Goal: Communication & Community: Participate in discussion

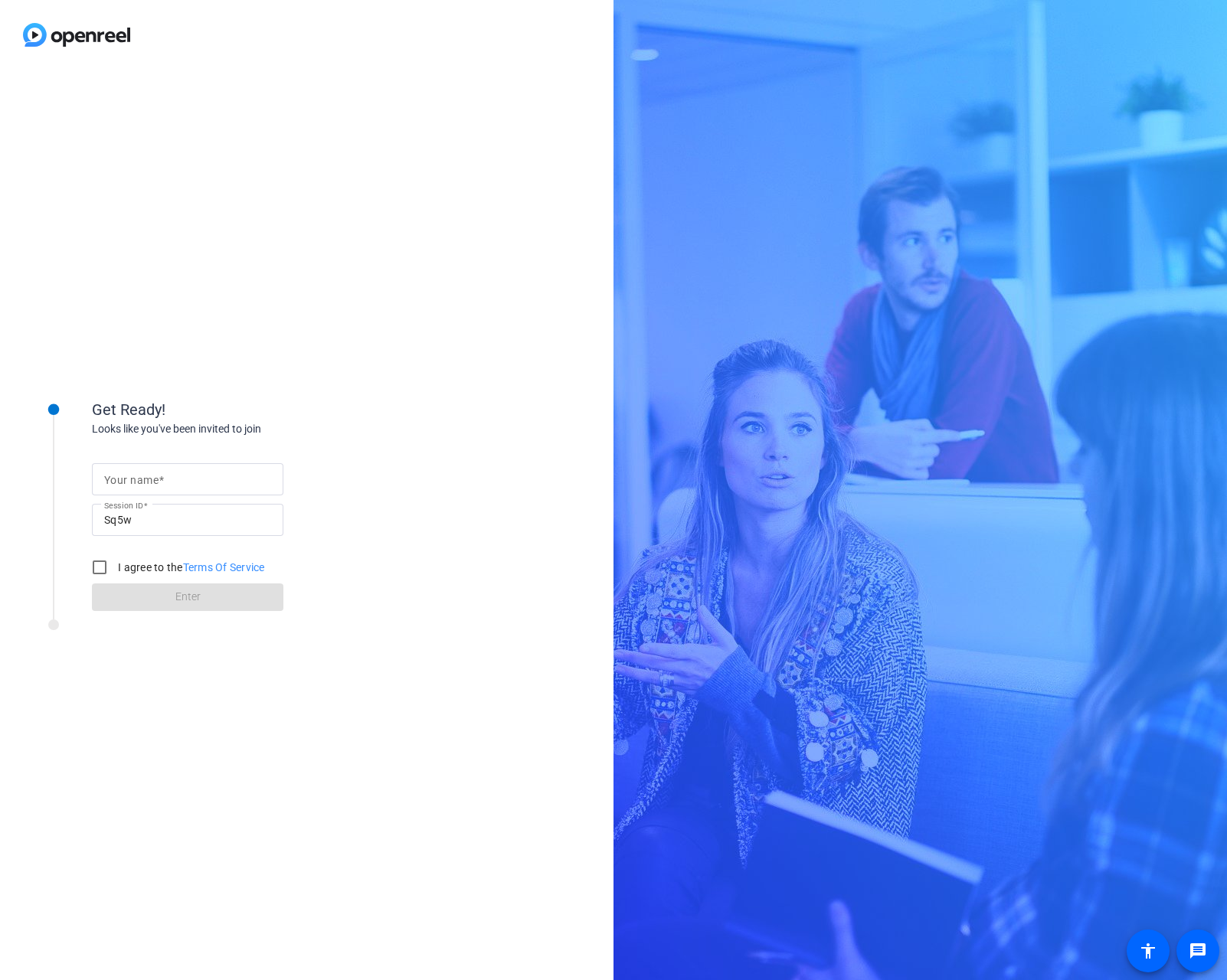
click at [178, 480] on input "Your name" at bounding box center [188, 479] width 167 height 18
type input "[PERSON_NAME]"
click at [97, 563] on input "I agree to the Terms Of Service" at bounding box center [99, 566] width 31 height 31
checkbox input "true"
click at [153, 604] on span at bounding box center [187, 597] width 191 height 37
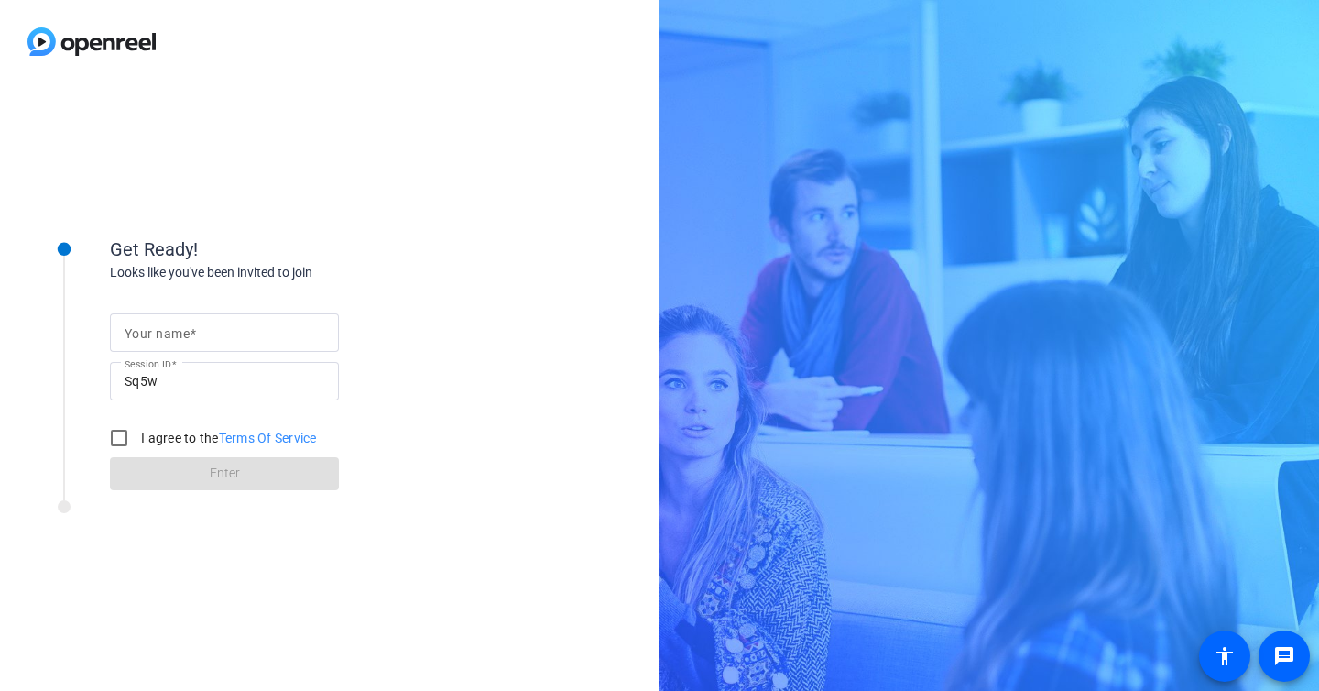
click at [251, 347] on div at bounding box center [225, 332] width 200 height 38
click at [251, 345] on div at bounding box center [225, 332] width 200 height 38
type input "[PERSON_NAME]"
click at [110, 445] on input "I agree to the Terms Of Service" at bounding box center [119, 438] width 37 height 37
checkbox input "true"
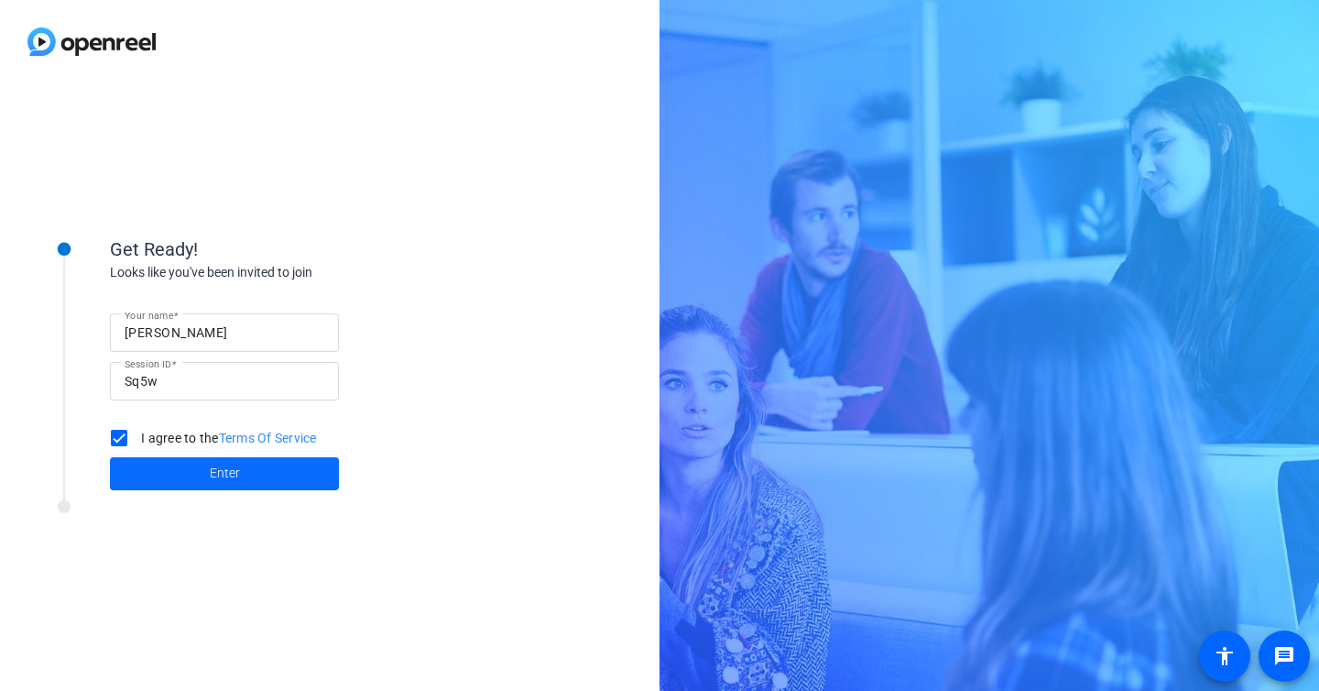
click at [179, 471] on span at bounding box center [224, 474] width 229 height 44
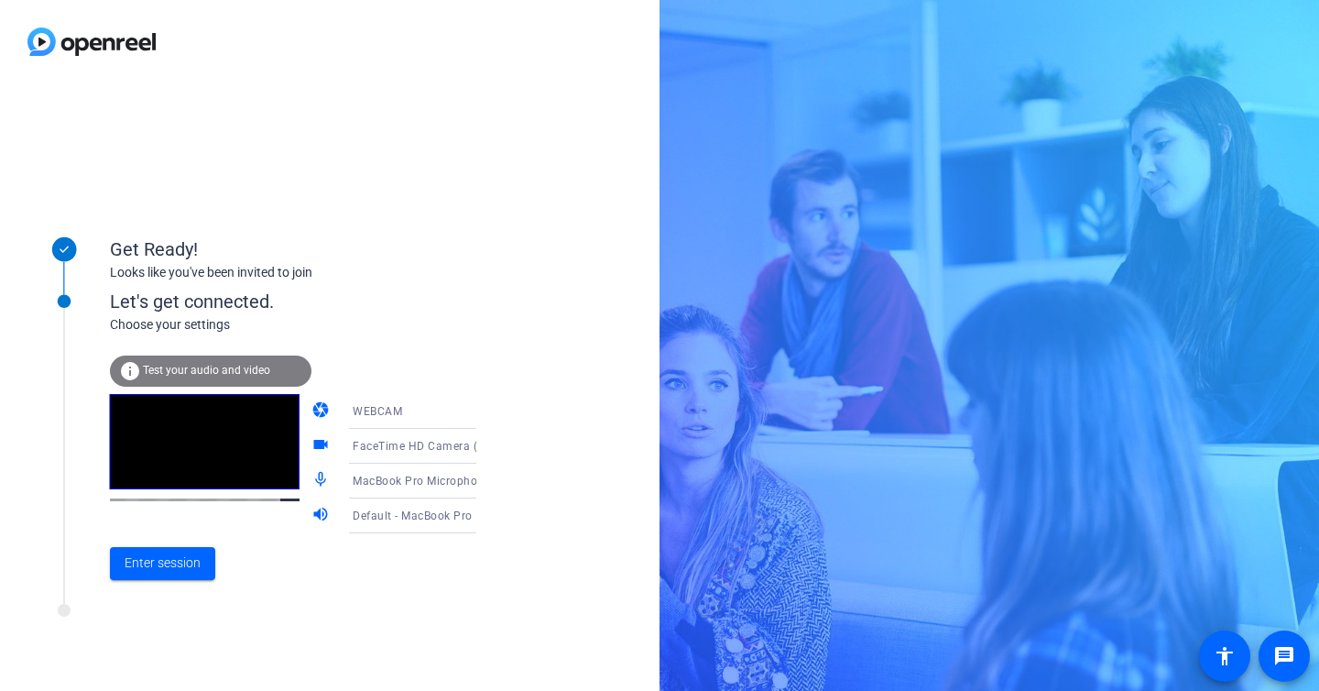
click at [484, 408] on icon at bounding box center [495, 411] width 22 height 22
click at [465, 306] on div at bounding box center [659, 345] width 1319 height 691
click at [484, 450] on icon at bounding box center [495, 446] width 22 height 22
click at [464, 331] on div at bounding box center [659, 345] width 1319 height 691
click at [267, 367] on span "Test your audio and video" at bounding box center [206, 370] width 127 height 13
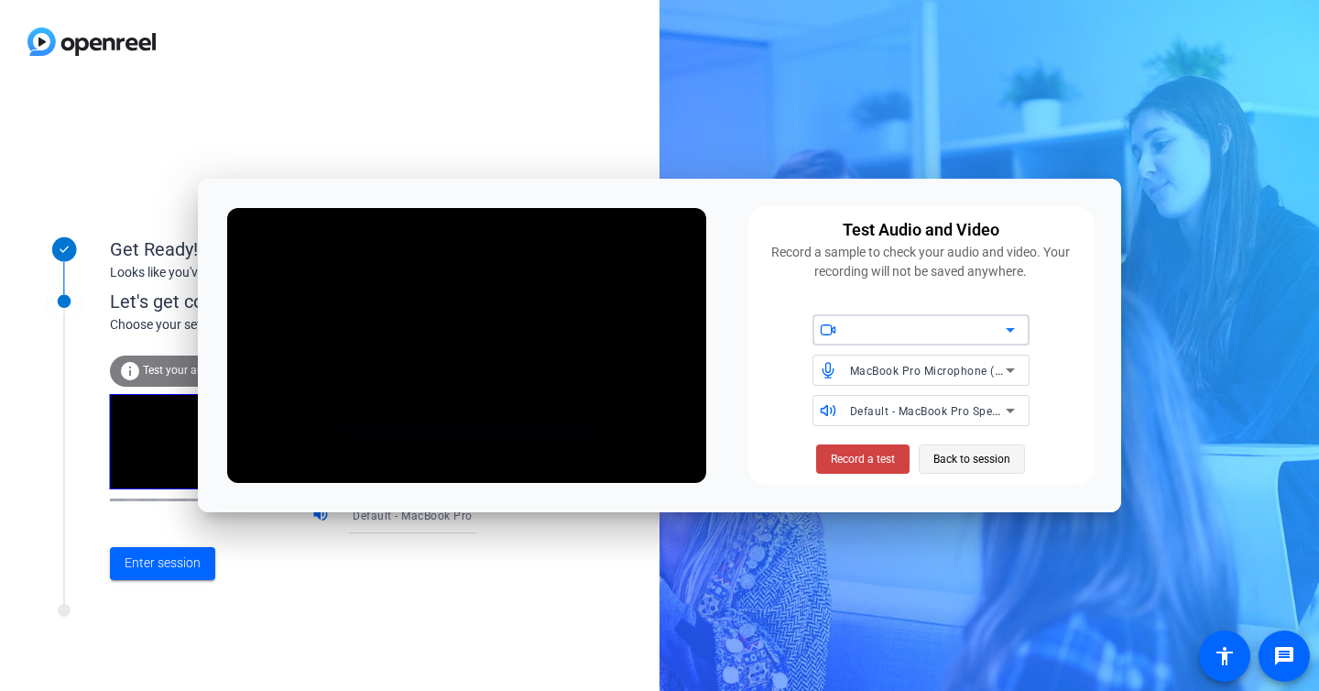
click at [955, 461] on span "Back to session" at bounding box center [971, 459] width 77 height 35
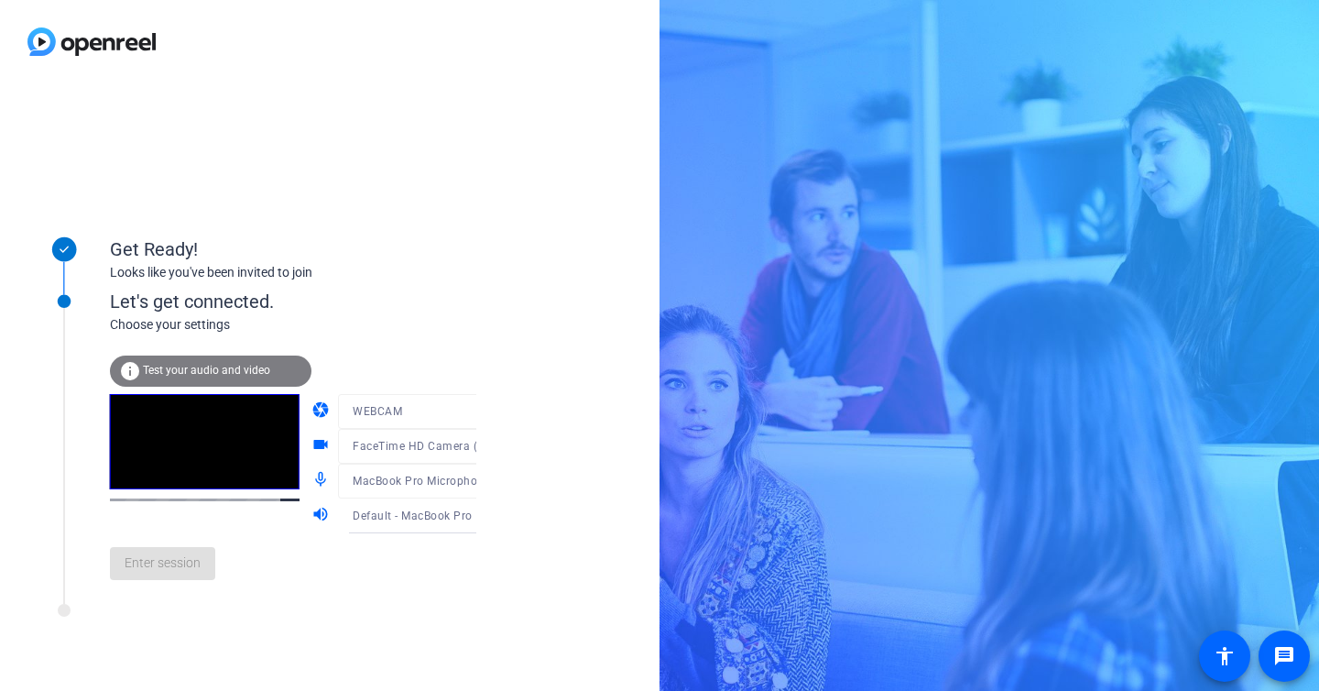
click at [443, 572] on div "Enter session" at bounding box center [312, 563] width 404 height 60
click at [197, 562] on span "Enter session" at bounding box center [163, 562] width 76 height 19
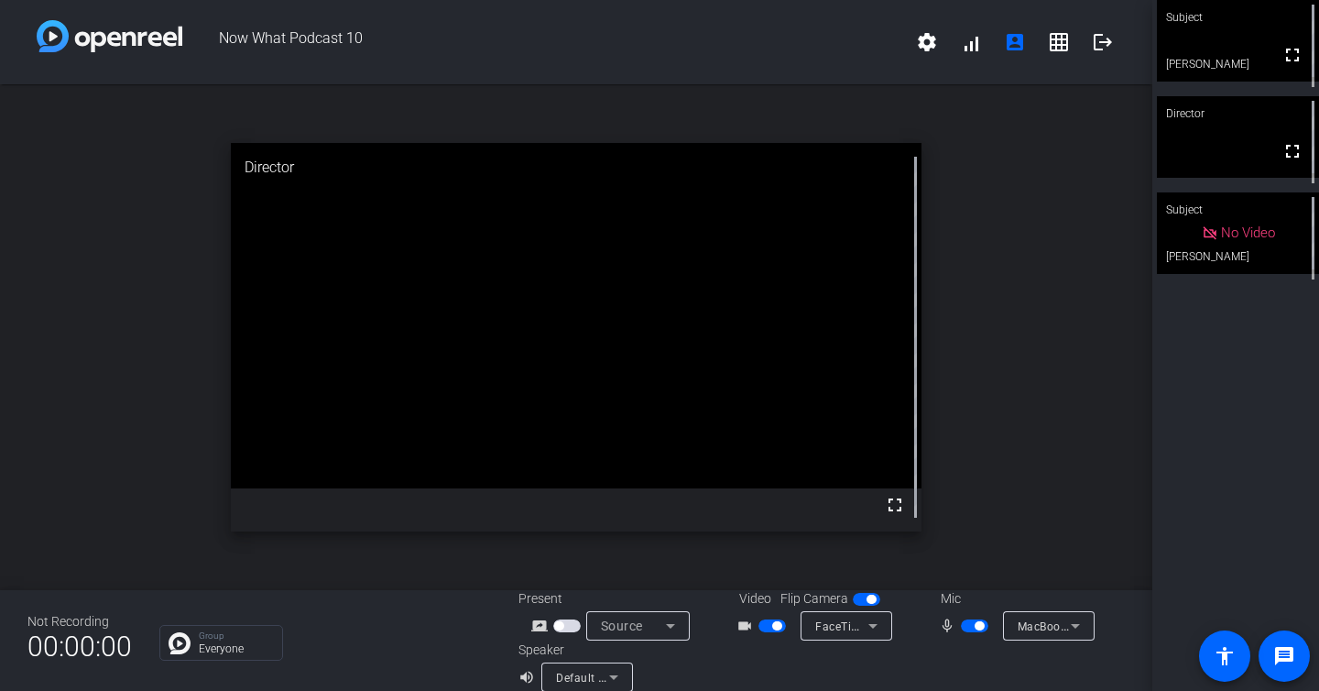
click at [1210, 381] on div "Subject fullscreen [PERSON_NAME] Director fullscreen Subject No Video [PERSON_N…" at bounding box center [1235, 345] width 167 height 691
click at [1251, 405] on div "Subject fullscreen [PERSON_NAME] Director fullscreen Subject No Video [PERSON_N…" at bounding box center [1235, 345] width 167 height 691
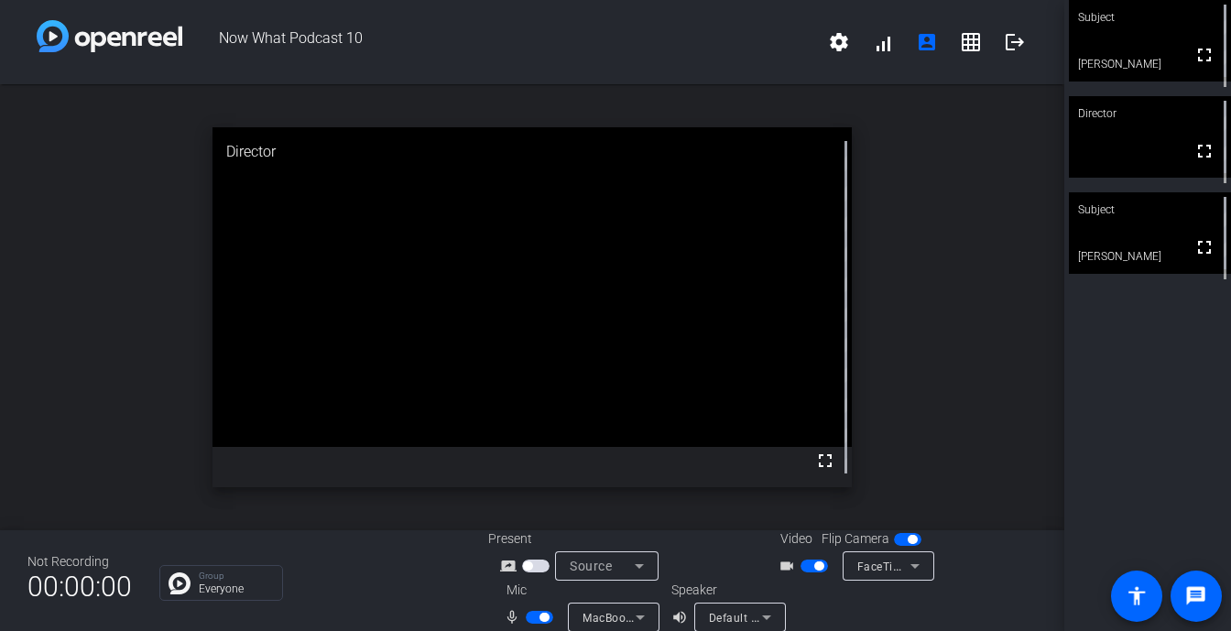
click at [1122, 423] on div "Subject fullscreen [PERSON_NAME] Director fullscreen Subject fullscreen [PERSON…" at bounding box center [1147, 315] width 167 height 631
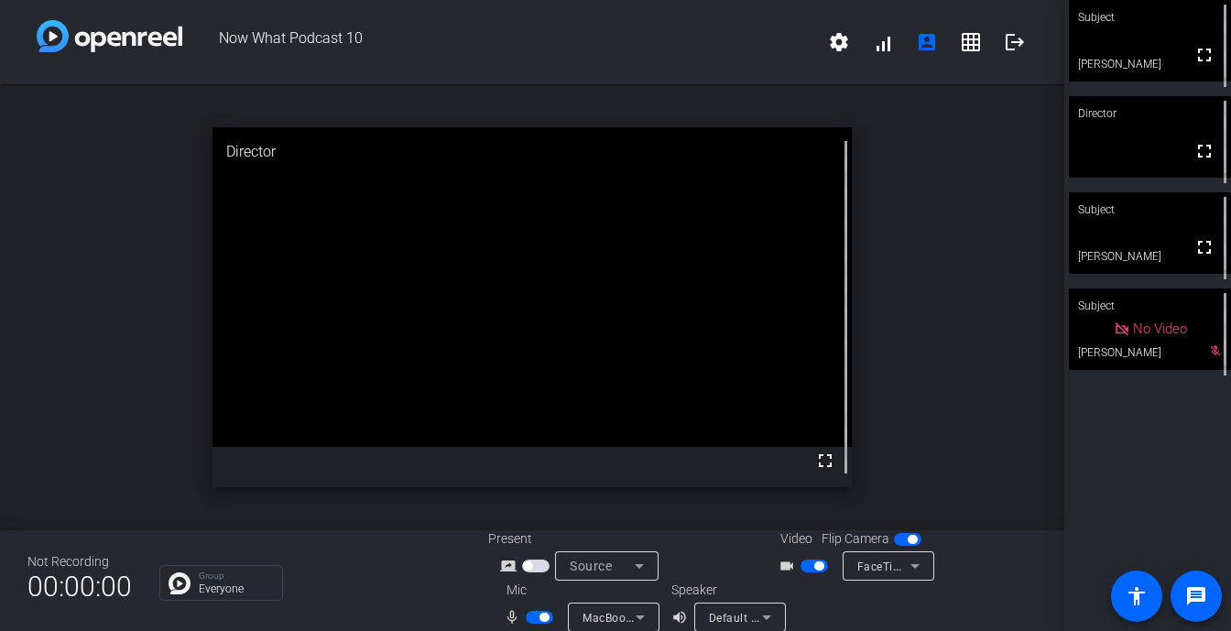
click at [1121, 433] on div "Subject fullscreen [PERSON_NAME] Director fullscreen Subject fullscreen [PERSON…" at bounding box center [1147, 315] width 167 height 631
click at [1115, 456] on div "Subject fullscreen [PERSON_NAME] Director fullscreen Subject fullscreen [PERSON…" at bounding box center [1147, 315] width 167 height 631
click at [1118, 435] on div "Subject fullscreen [PERSON_NAME] Director fullscreen Subject fullscreen [PERSON…" at bounding box center [1147, 315] width 167 height 631
click at [1150, 478] on div "Subject fullscreen [PERSON_NAME] Director fullscreen Subject fullscreen [PERSON…" at bounding box center [1147, 315] width 167 height 631
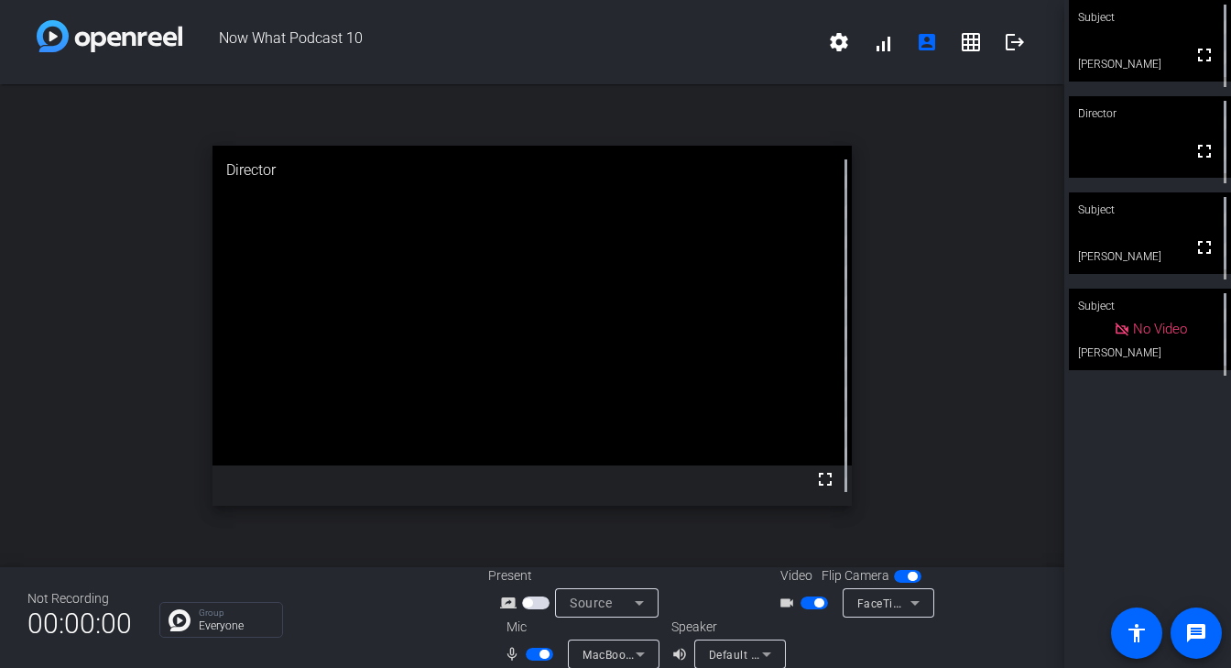
click at [1121, 464] on div "Subject fullscreen [PERSON_NAME] Director fullscreen Subject fullscreen [PERSON…" at bounding box center [1147, 334] width 167 height 668
click at [1128, 468] on div "Subject fullscreen [PERSON_NAME] Director fullscreen Subject fullscreen [PERSON…" at bounding box center [1147, 334] width 167 height 668
click at [617, 30] on span "Now What Podcast 10" at bounding box center [499, 42] width 635 height 44
click at [1151, 460] on div "Subject fullscreen [PERSON_NAME] Director fullscreen Watcher fullscreen [PERSON…" at bounding box center [1147, 334] width 167 height 668
click at [1161, 528] on div "Subject fullscreen [PERSON_NAME] Director fullscreen Watcher fullscreen [PERSON…" at bounding box center [1147, 334] width 167 height 668
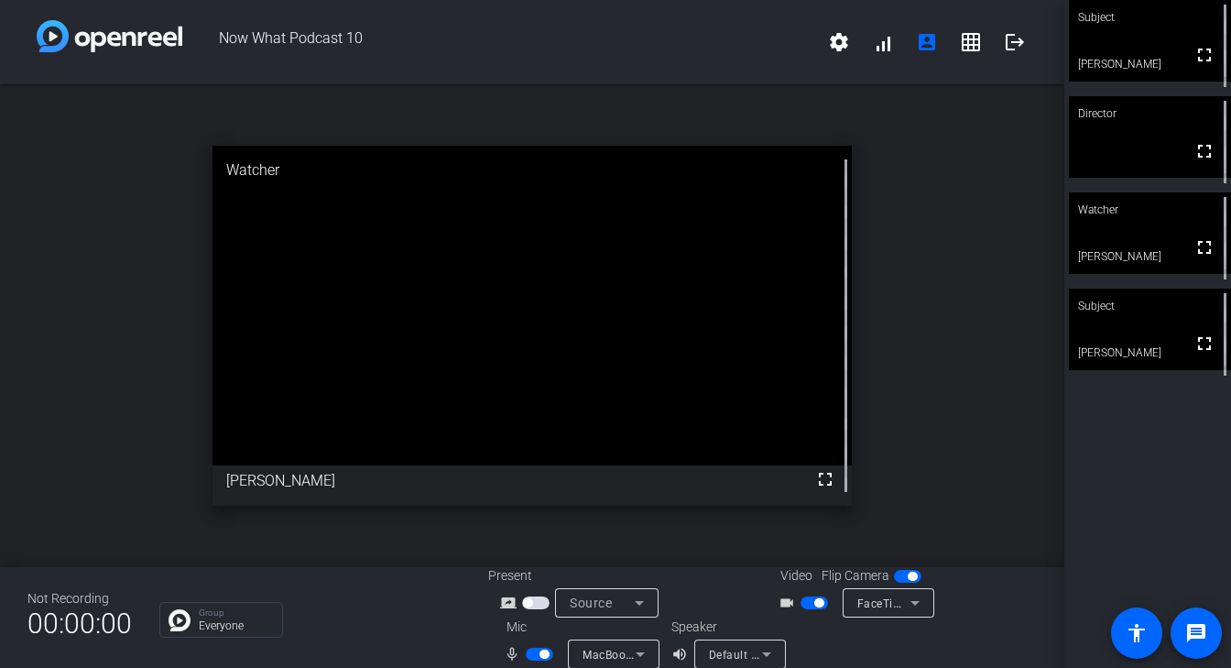
click at [1171, 473] on div "Subject fullscreen [PERSON_NAME] Director fullscreen Watcher fullscreen [PERSON…" at bounding box center [1147, 334] width 167 height 668
click at [706, 29] on span "Now What Podcast 10" at bounding box center [499, 42] width 635 height 44
click at [644, 52] on span "Now What Podcast 10" at bounding box center [499, 42] width 635 height 44
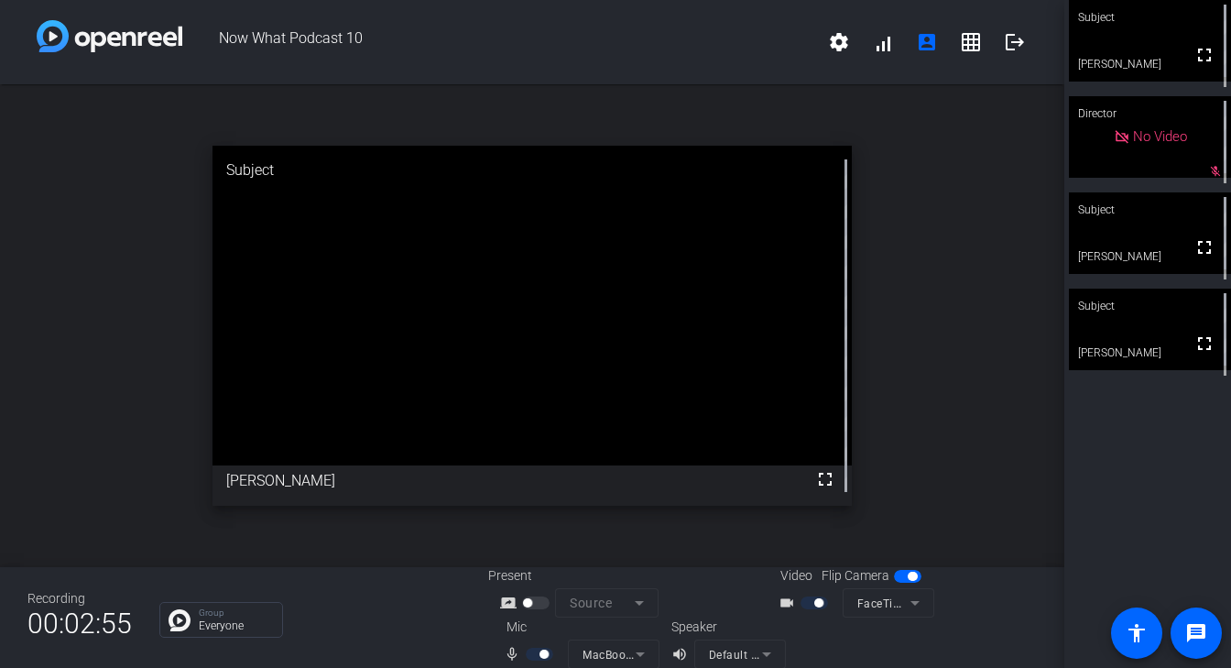
drag, startPoint x: 649, startPoint y: 25, endPoint x: 628, endPoint y: 57, distance: 38.4
click at [628, 57] on span "Now What Podcast 10" at bounding box center [499, 42] width 635 height 44
click at [950, 413] on div "open_in_new Subject fullscreen [PERSON_NAME]" at bounding box center [532, 325] width 1064 height 483
click at [952, 296] on div "open_in_new Subject fullscreen [PERSON_NAME]" at bounding box center [532, 325] width 1064 height 483
click at [932, 249] on div "open_in_new Subject fullscreen [PERSON_NAME]" at bounding box center [532, 325] width 1064 height 483
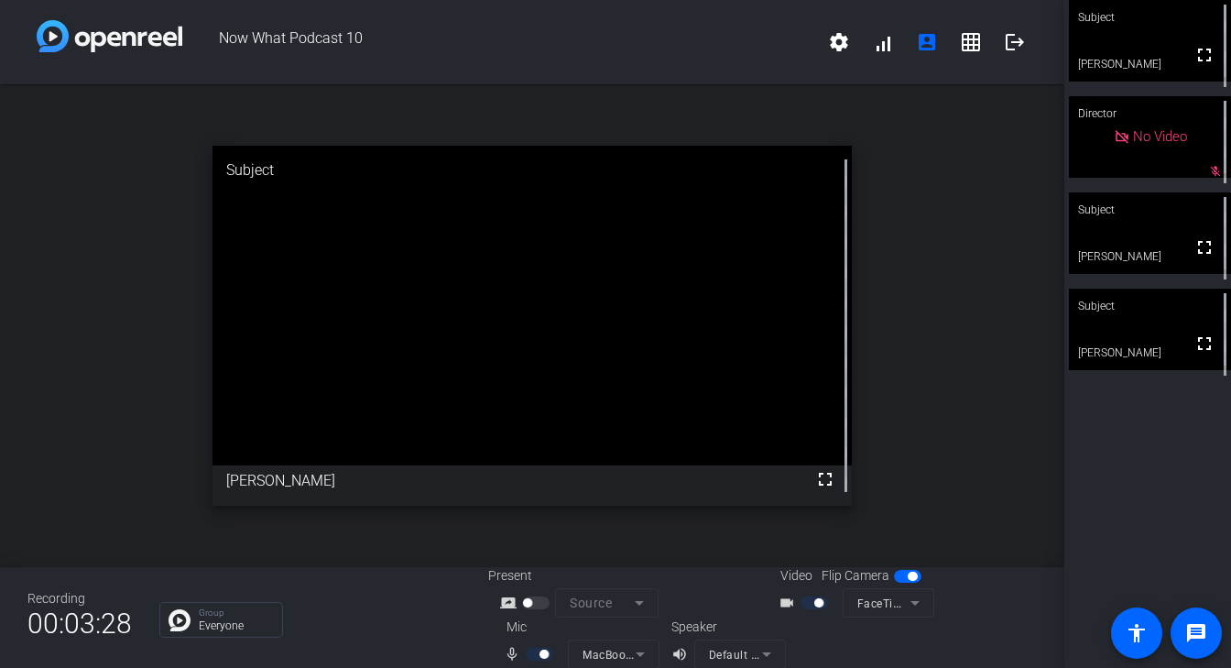
click at [723, 52] on span "Now What Podcast 10" at bounding box center [499, 42] width 635 height 44
click at [957, 319] on div "open_in_new Subject fullscreen [PERSON_NAME]" at bounding box center [532, 325] width 1064 height 483
click at [970, 267] on div "open_in_new Subject fullscreen [PERSON_NAME]" at bounding box center [532, 325] width 1064 height 483
click at [992, 338] on div "open_in_new Subject fullscreen [PERSON_NAME]" at bounding box center [532, 325] width 1064 height 483
click at [954, 231] on div "open_in_new Subject fullscreen [PERSON_NAME]" at bounding box center [532, 325] width 1064 height 483
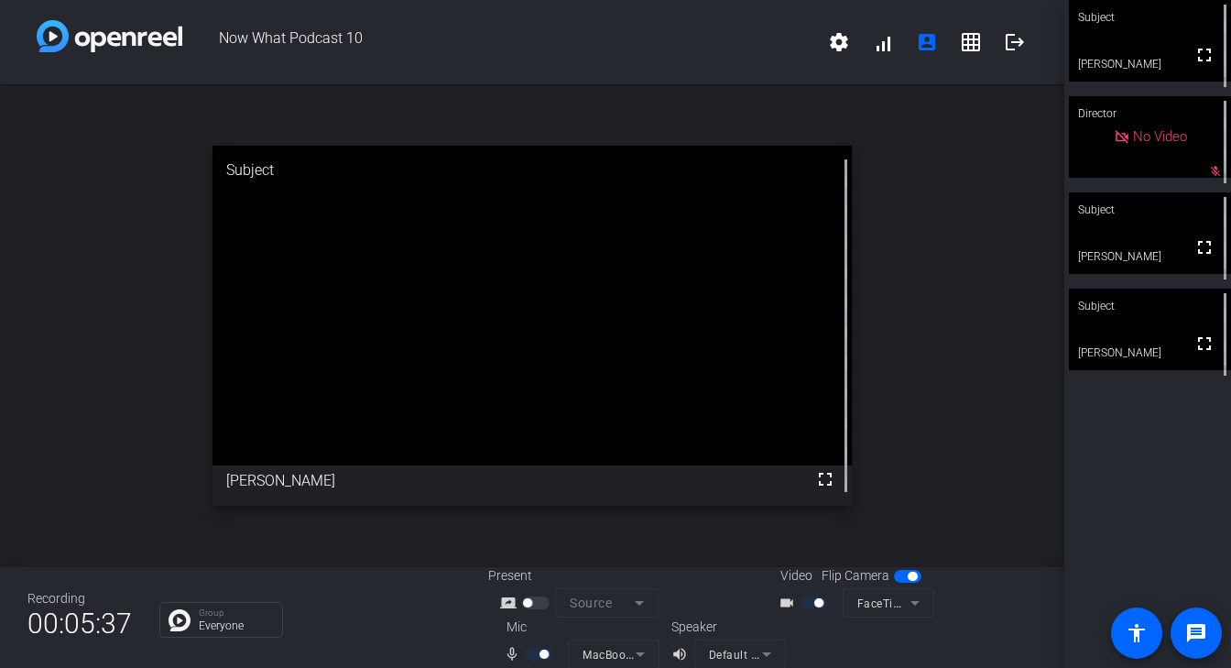
click at [974, 313] on div "open_in_new Subject fullscreen [PERSON_NAME]" at bounding box center [532, 325] width 1064 height 483
click at [689, 50] on span "Now What Podcast 10" at bounding box center [499, 42] width 635 height 44
click at [680, 65] on div "Now What Podcast 10 settings signal_cellular_alt account_box grid_on logout" at bounding box center [532, 42] width 1064 height 84
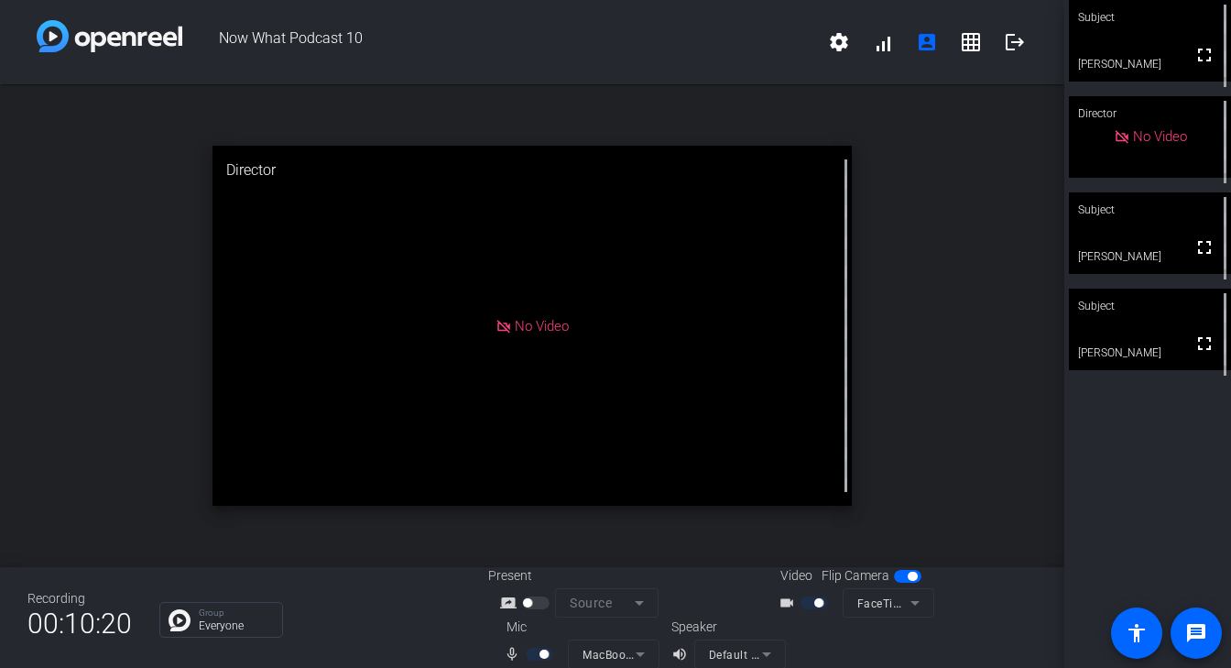
click at [557, 648] on div at bounding box center [541, 654] width 31 height 13
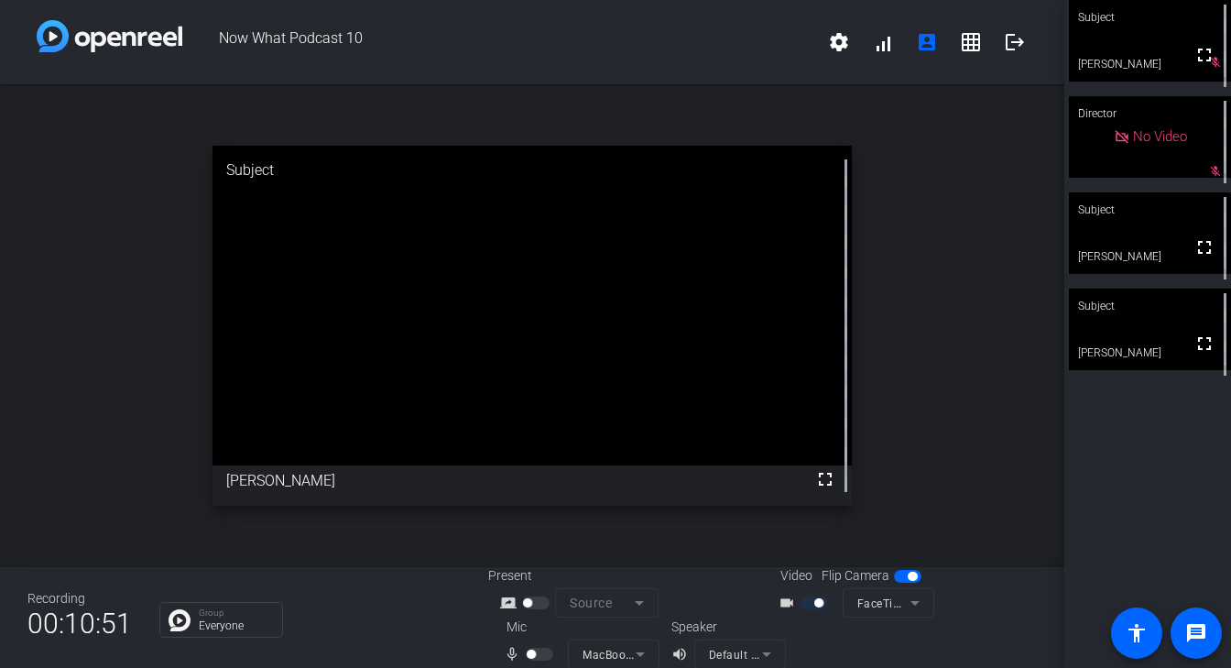
click at [606, 46] on span "Now What Podcast 10" at bounding box center [499, 42] width 635 height 44
click at [557, 644] on mat-slide-toggle at bounding box center [541, 653] width 31 height 19
click at [854, 648] on div at bounding box center [945, 642] width 183 height 51
click at [889, 649] on div at bounding box center [945, 642] width 183 height 51
click at [941, 196] on div "open_in_new Subject fullscreen [PERSON_NAME]" at bounding box center [532, 325] width 1064 height 483
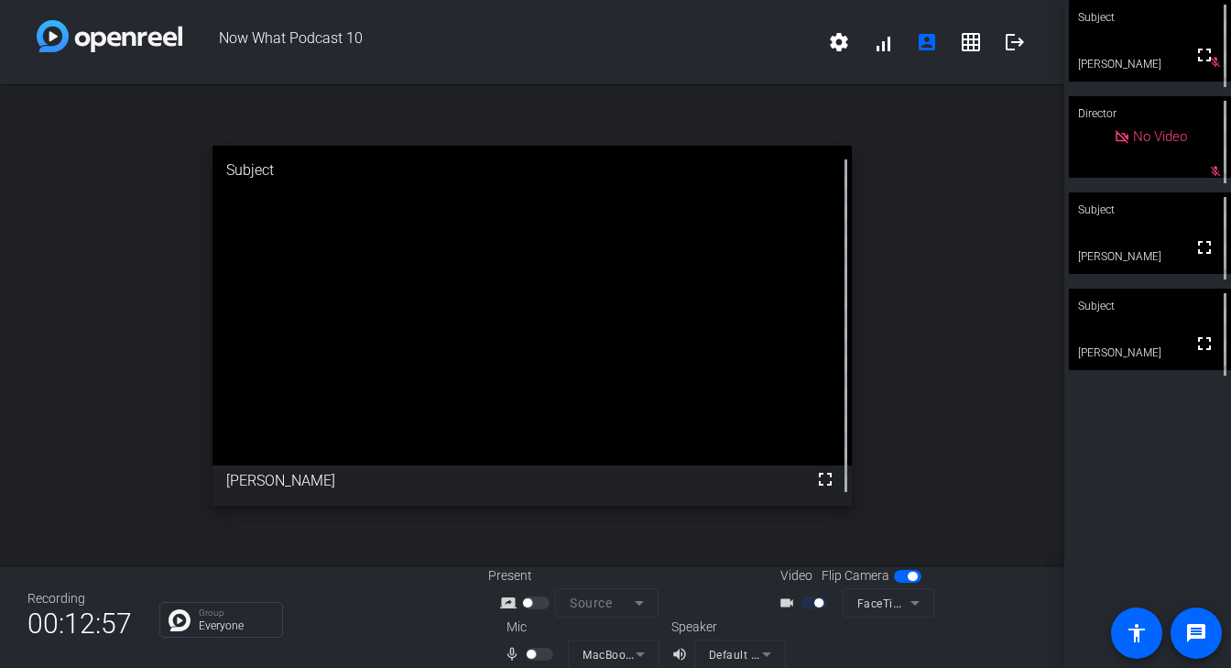
click at [1136, 486] on div "Subject fullscreen [PERSON_NAME] mic_off_outline Director No Video mic_off_outl…" at bounding box center [1147, 334] width 167 height 668
click at [972, 366] on div "open_in_new Subject fullscreen [PERSON_NAME]" at bounding box center [532, 325] width 1064 height 483
click at [930, 497] on div "open_in_new Subject fullscreen [PERSON_NAME]" at bounding box center [532, 325] width 1064 height 483
drag, startPoint x: 898, startPoint y: 607, endPoint x: 888, endPoint y: 654, distance: 47.8
click at [888, 654] on div "Present screen_share_outline Source Video Flip Camera videocam_outline FaceTime…" at bounding box center [763, 617] width 550 height 103
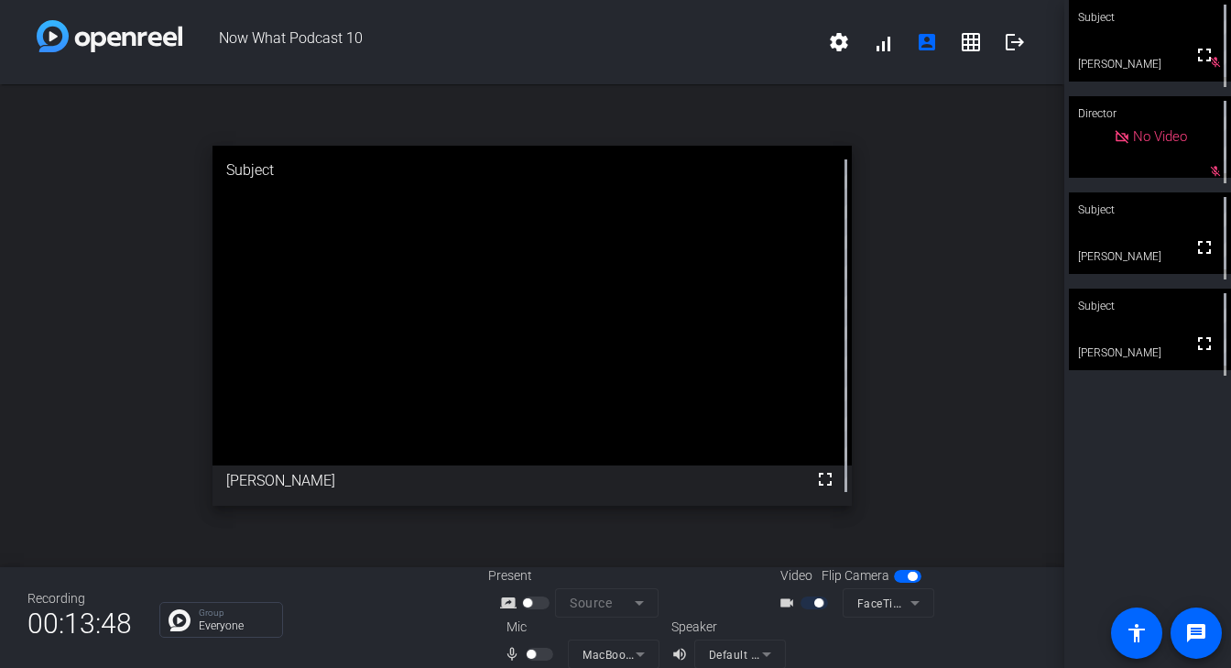
click at [857, 649] on div at bounding box center [945, 642] width 183 height 51
click at [1130, 473] on div "Subject fullscreen [PERSON_NAME] mic_off_outline Director No Video mic_off_outl…" at bounding box center [1147, 334] width 167 height 668
click at [854, 643] on div at bounding box center [945, 642] width 183 height 51
click at [867, 646] on div at bounding box center [945, 642] width 183 height 51
click at [940, 495] on div "open_in_new Subject fullscreen [PERSON_NAME]" at bounding box center [532, 325] width 1064 height 483
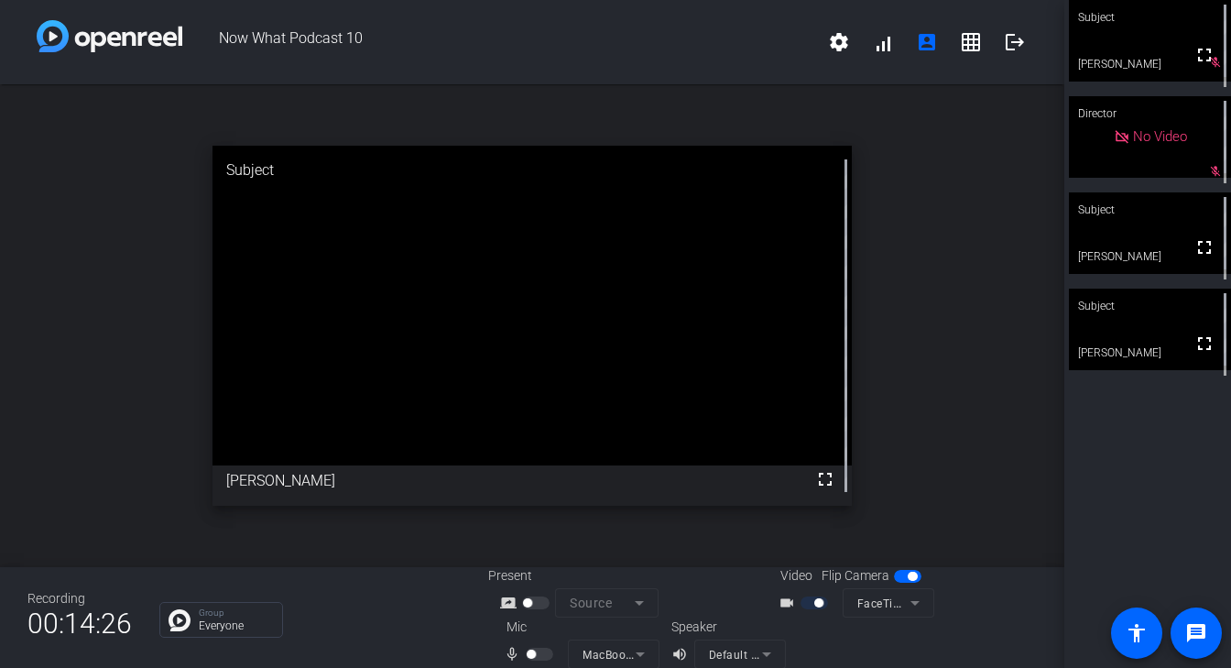
click at [854, 644] on div at bounding box center [945, 642] width 183 height 51
click at [893, 645] on div "Present screen_share_outline Source Video Flip Camera videocam_outline FaceTime…" at bounding box center [763, 617] width 550 height 103
click at [890, 634] on div at bounding box center [945, 642] width 183 height 51
click at [557, 648] on div at bounding box center [541, 654] width 31 height 13
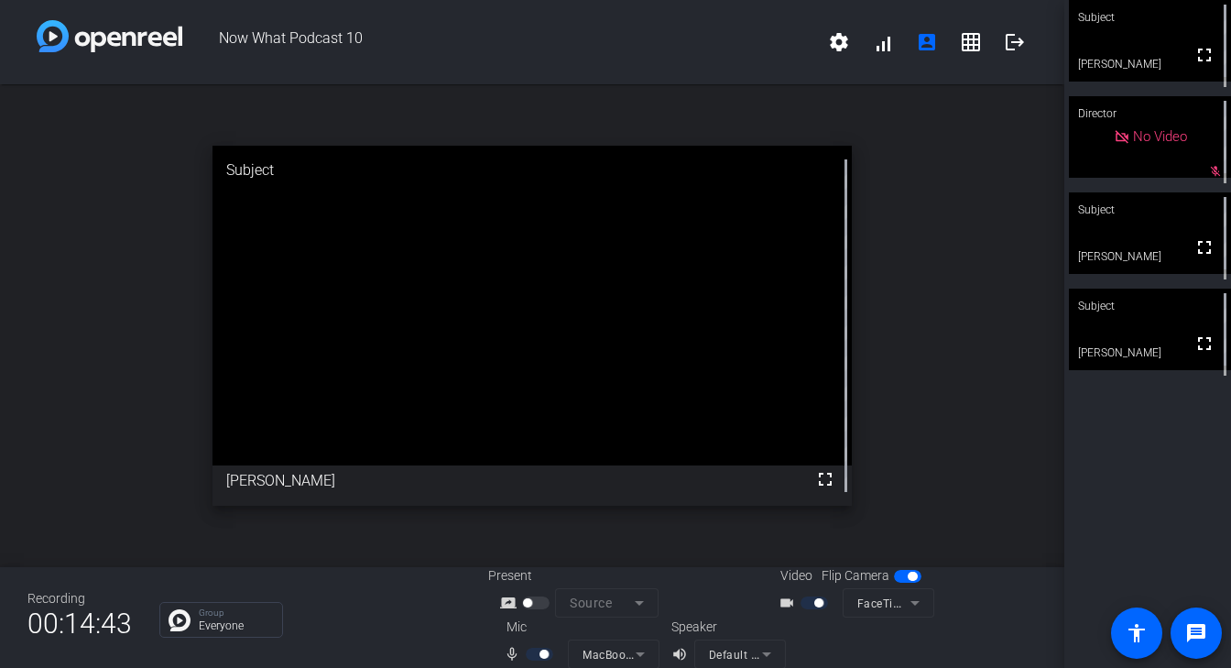
click at [568, 643] on div "mic_none" at bounding box center [536, 654] width 64 height 22
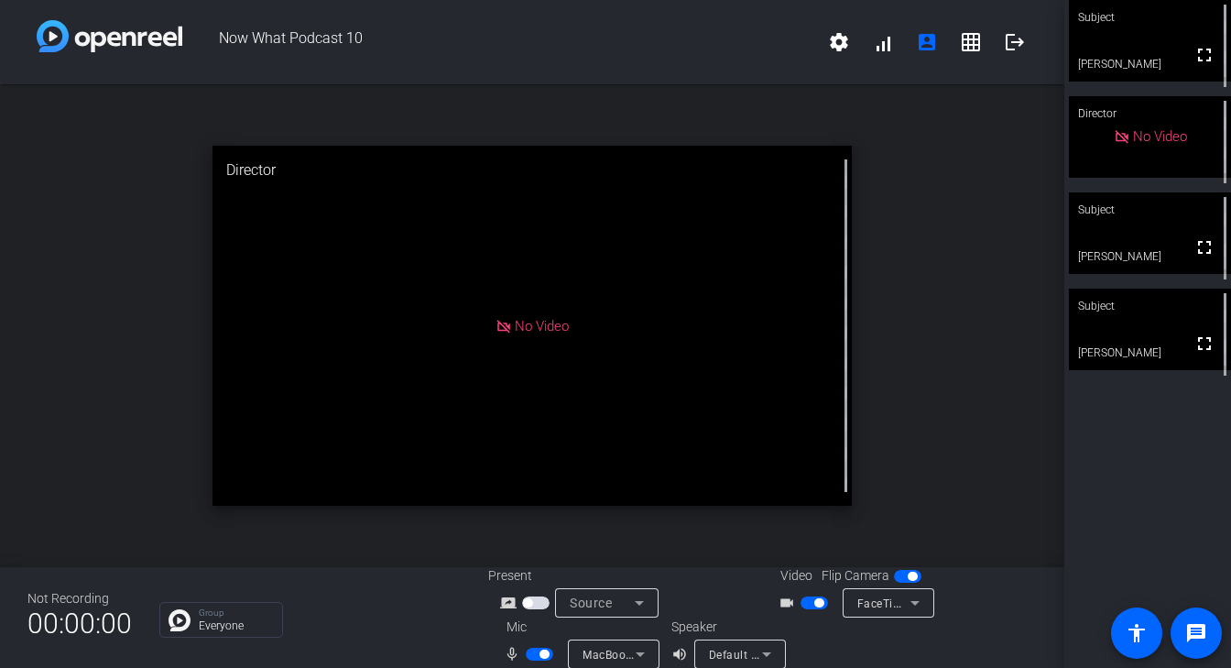
click at [553, 648] on span "button" at bounding box center [539, 654] width 27 height 13
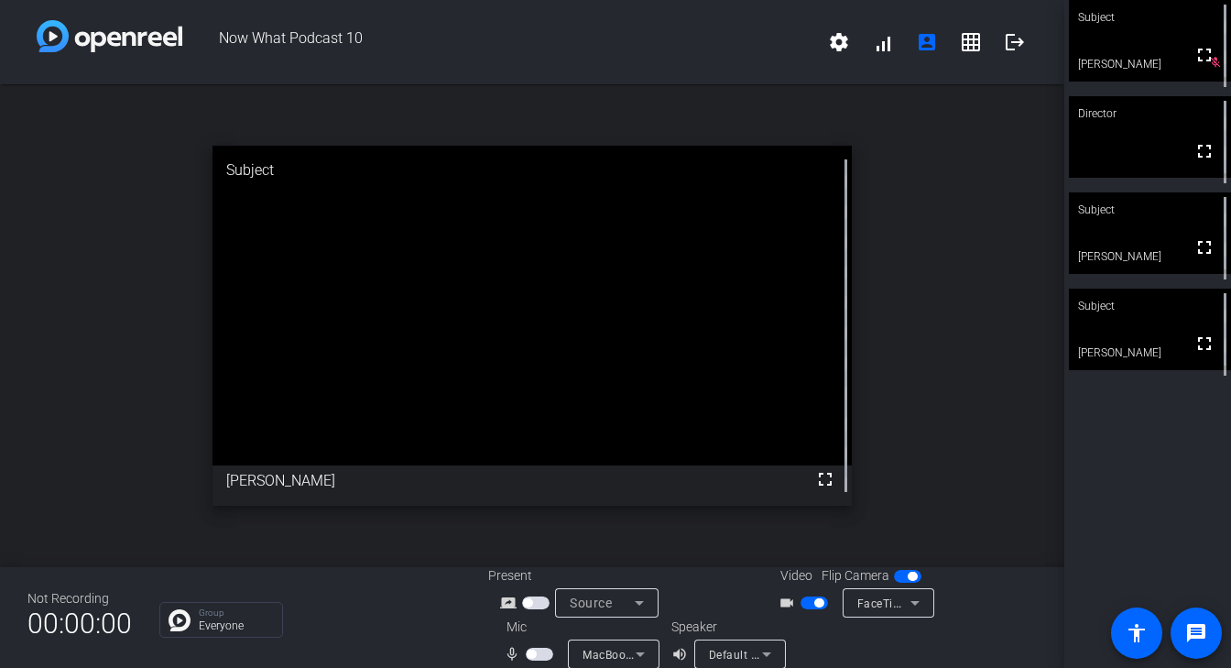
click at [862, 659] on div at bounding box center [945, 642] width 183 height 51
click at [536, 649] on span "button" at bounding box center [531, 653] width 9 height 9
click at [553, 648] on span "button" at bounding box center [539, 654] width 27 height 13
click at [944, 457] on div "open_in_new Director fullscreen" at bounding box center [532, 325] width 1064 height 483
click at [1151, 481] on div "Subject fullscreen [PERSON_NAME] mic_off_outline Director fullscreen Subject fu…" at bounding box center [1147, 334] width 167 height 668
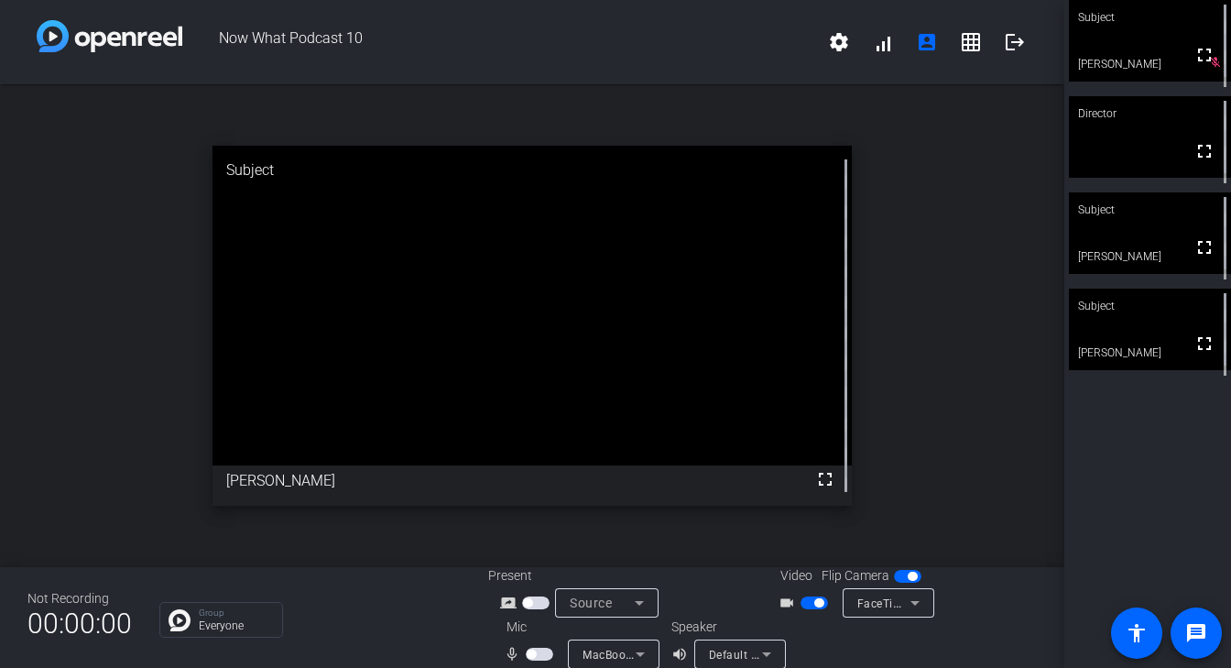
click at [1123, 488] on div "Subject fullscreen [PERSON_NAME] mic_off_outline Director fullscreen Subject fu…" at bounding box center [1147, 334] width 167 height 668
click at [372, 594] on div "Not Recording 00:00:00 Group Everyone Present screen_share_outline Source Video…" at bounding box center [532, 617] width 1064 height 101
click at [1144, 518] on div "Subject fullscreen [PERSON_NAME] mic_off_outline Director fullscreen Subject fu…" at bounding box center [1147, 334] width 167 height 668
click at [1205, 490] on div "Subject fullscreen [PERSON_NAME] mic_off_outline Director fullscreen Subject fu…" at bounding box center [1147, 334] width 167 height 668
click at [801, 603] on span "button" at bounding box center [814, 602] width 27 height 13
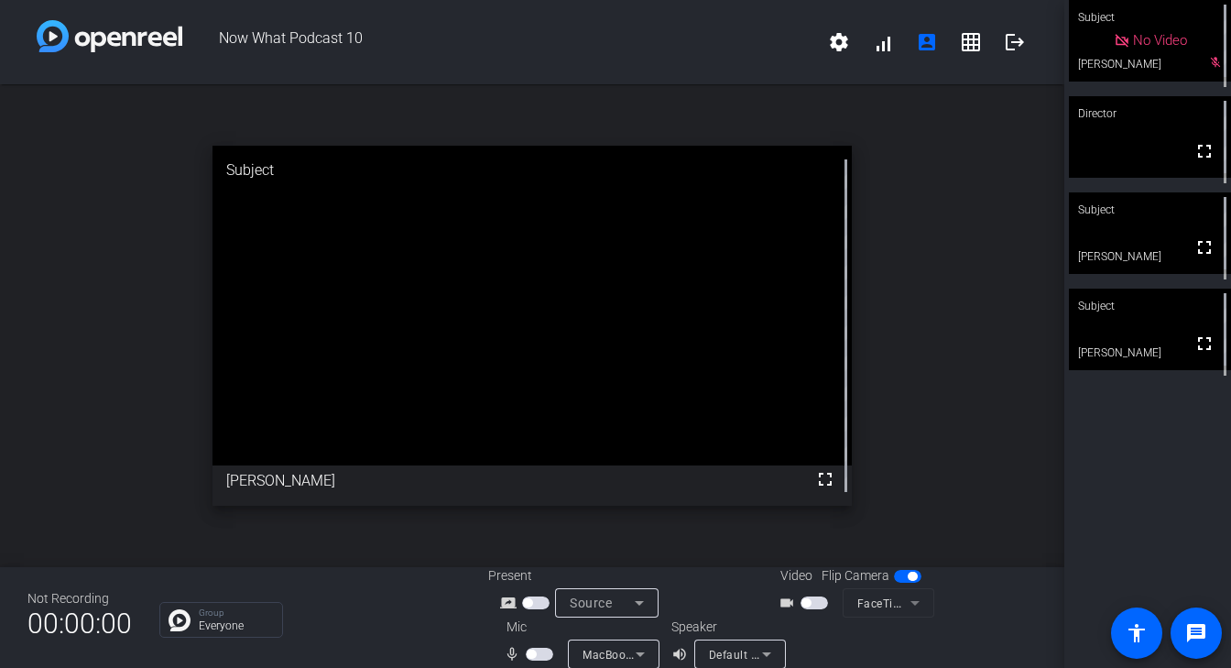
click at [1142, 445] on div "Subject No Video [PERSON_NAME] mic_off_outline Director fullscreen Subject full…" at bounding box center [1147, 334] width 167 height 668
click at [1179, 503] on div "Subject No Video [PERSON_NAME] mic_off_outline Director fullscreen Subject full…" at bounding box center [1147, 334] width 167 height 668
click at [735, 645] on div "Speaker volume_up Default - MacBook Pro Speakers (Built-in)" at bounding box center [762, 642] width 183 height 51
drag, startPoint x: 725, startPoint y: 603, endPoint x: 721, endPoint y: 632, distance: 29.5
click at [721, 632] on div "Present screen_share_outline Source Video Flip Camera videocam_outline FaceTime…" at bounding box center [763, 617] width 550 height 103
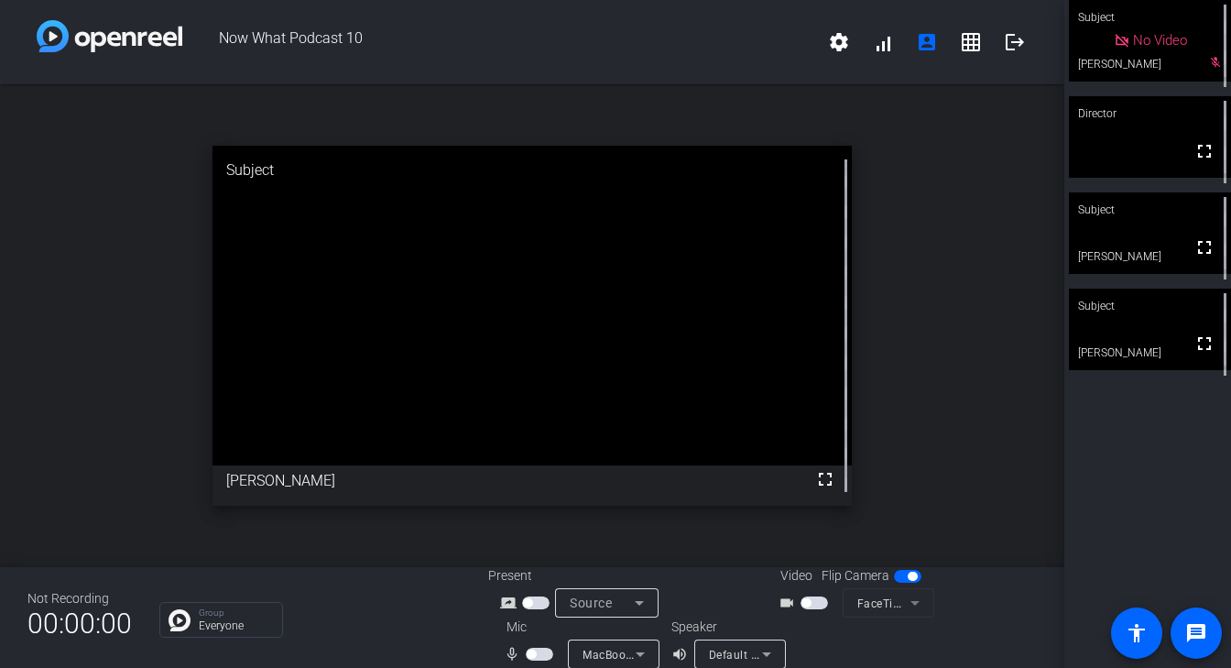
click at [801, 606] on button "button" at bounding box center [814, 602] width 27 height 13
click at [1091, 507] on div "Subject fullscreen [PERSON_NAME] mic_off_outline Director fullscreen Subject fu…" at bounding box center [1147, 334] width 167 height 668
click at [1151, 540] on div "Subject fullscreen [PERSON_NAME] mic_off_outline Director fullscreen Subject fu…" at bounding box center [1147, 334] width 167 height 668
click at [801, 602] on span "button" at bounding box center [814, 602] width 27 height 13
click at [1120, 464] on div "Subject No Video [PERSON_NAME] mic_off_outline Director fullscreen Subject full…" at bounding box center [1147, 334] width 167 height 668
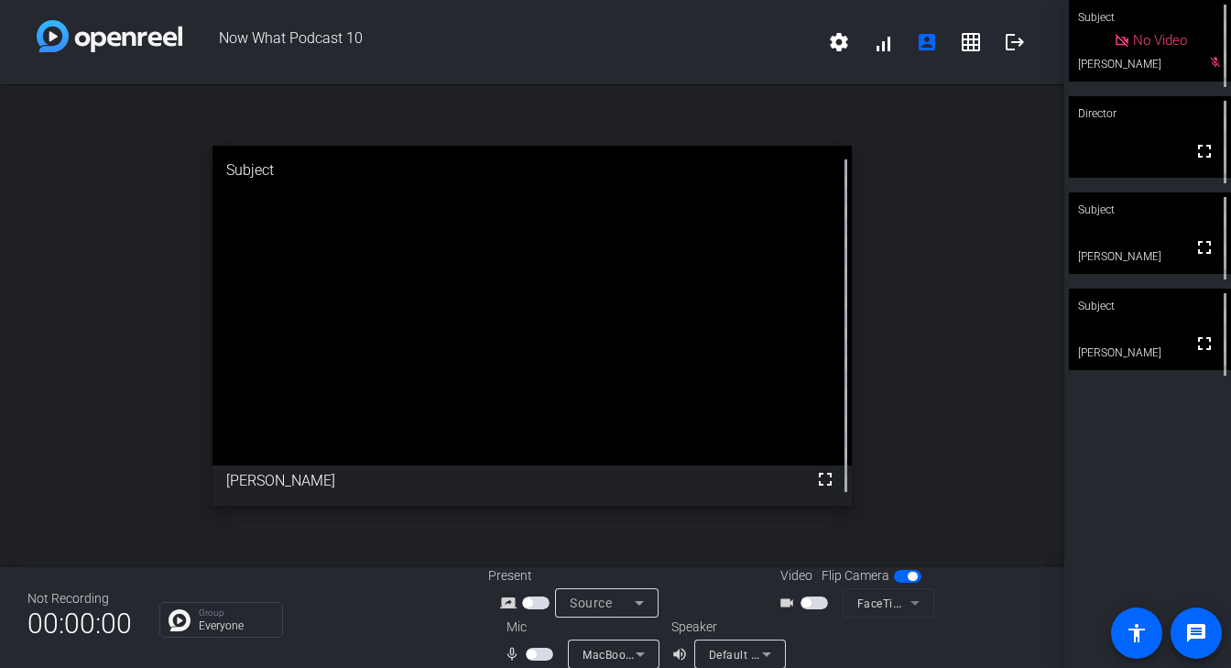
click at [1149, 466] on div "Subject No Video [PERSON_NAME] mic_off_outline Director fullscreen Subject full…" at bounding box center [1147, 334] width 167 height 668
click at [1127, 534] on div "Subject No Video [PERSON_NAME] mic_off_outline Director fullscreen Subject full…" at bounding box center [1147, 334] width 167 height 668
click at [1144, 503] on div "Subject No Video [PERSON_NAME] mic_off_outline Director fullscreen Subject full…" at bounding box center [1147, 334] width 167 height 668
click at [1125, 504] on div "Subject No Video [PERSON_NAME] mic_off_outline Director fullscreen Subject full…" at bounding box center [1147, 334] width 167 height 668
click at [1151, 514] on div "Subject No Video [PERSON_NAME] mic_off_outline Director fullscreen Subject full…" at bounding box center [1147, 334] width 167 height 668
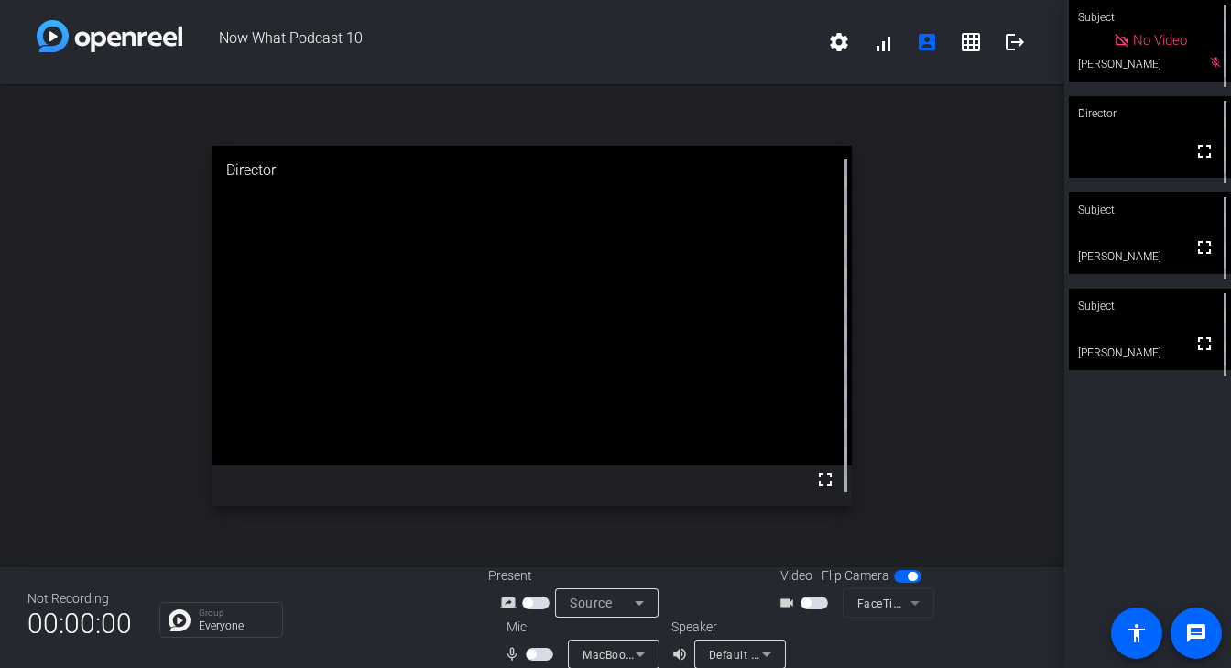
click at [1134, 466] on div "Subject No Video [PERSON_NAME] mic_off_outline Director fullscreen Subject full…" at bounding box center [1147, 334] width 167 height 668
click at [1139, 485] on div "Subject No Video [PERSON_NAME] mic_off_outline Director fullscreen Subject full…" at bounding box center [1147, 334] width 167 height 668
click at [1110, 484] on div "Subject No Video [PERSON_NAME] mic_off_outline Director fullscreen Subject full…" at bounding box center [1147, 334] width 167 height 668
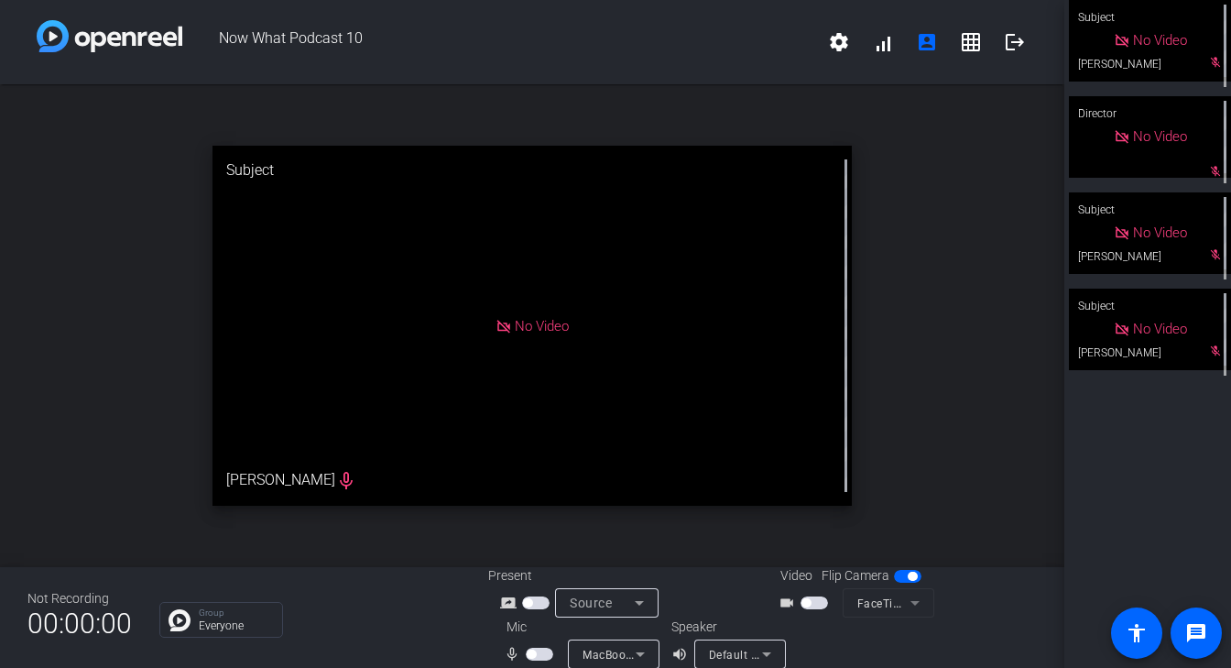
click at [1138, 464] on div "Subject No Video [PERSON_NAME] mic_off_outline Director No Video mic_off_outlin…" at bounding box center [1147, 334] width 167 height 668
click at [1125, 508] on div "Subject No Video [PERSON_NAME] mic_off_outline Director No Video mic_off_outlin…" at bounding box center [1147, 334] width 167 height 668
